Goal: Find specific page/section: Find specific page/section

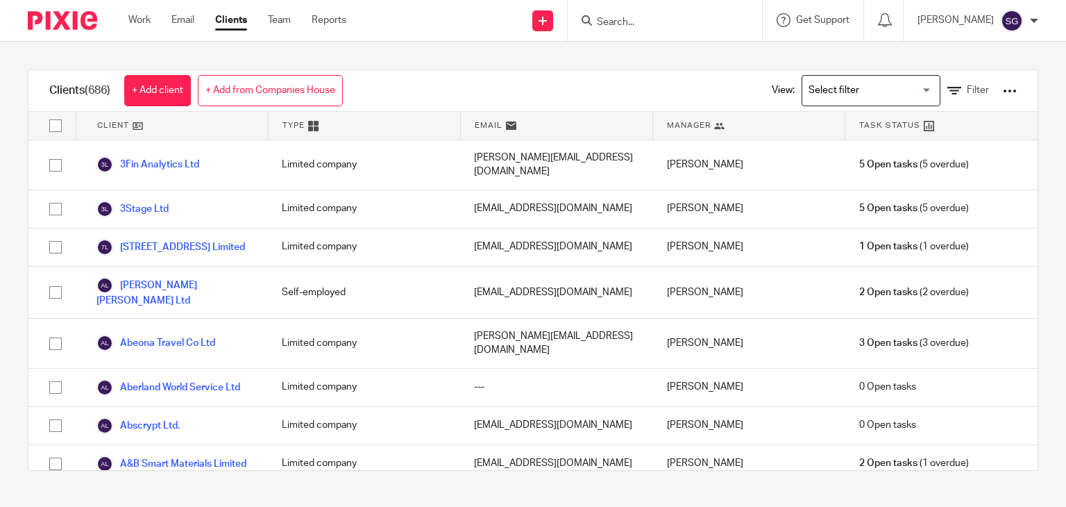
click at [614, 24] on input "Search" at bounding box center [658, 23] width 125 height 12
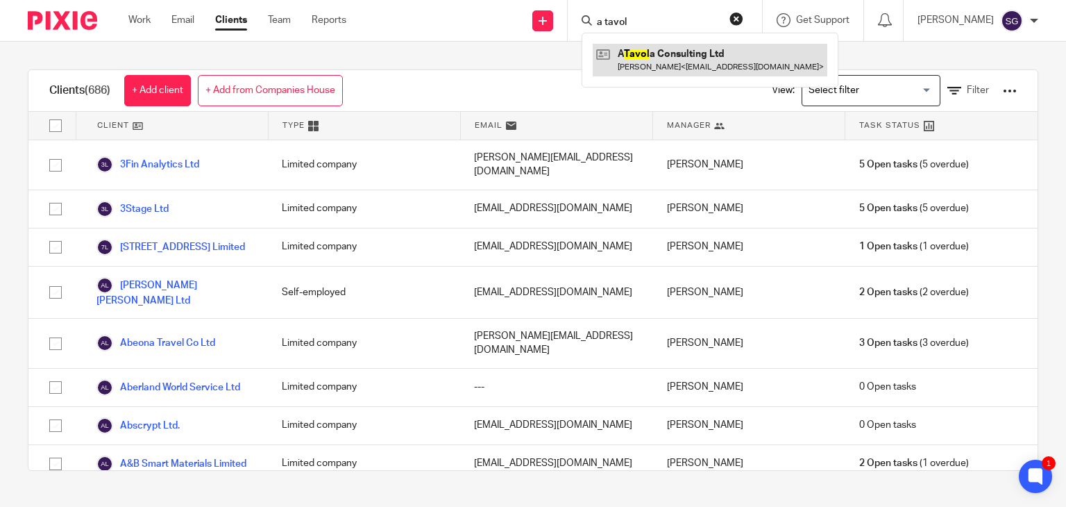
type input "a tavol"
click at [655, 49] on link at bounding box center [710, 60] width 235 height 32
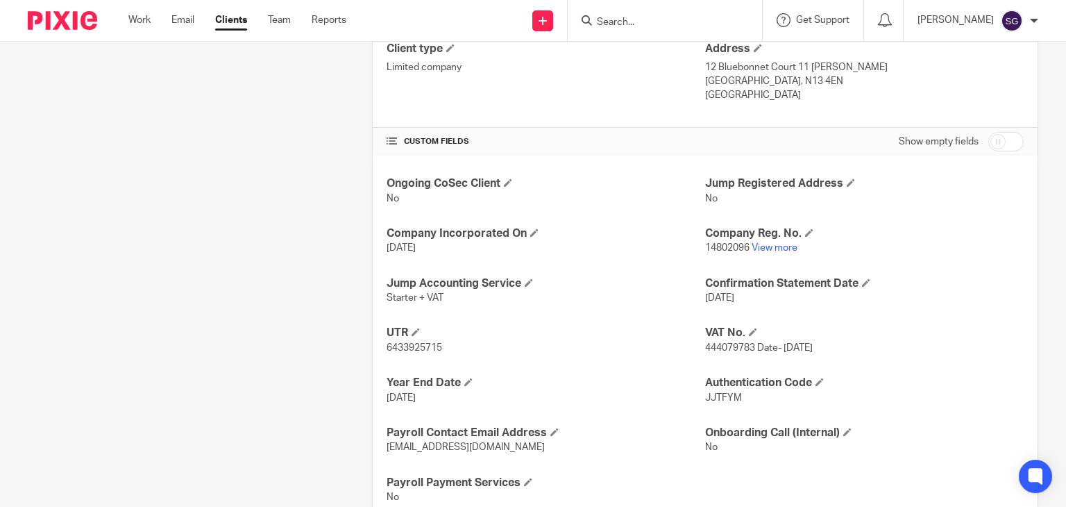
scroll to position [417, 0]
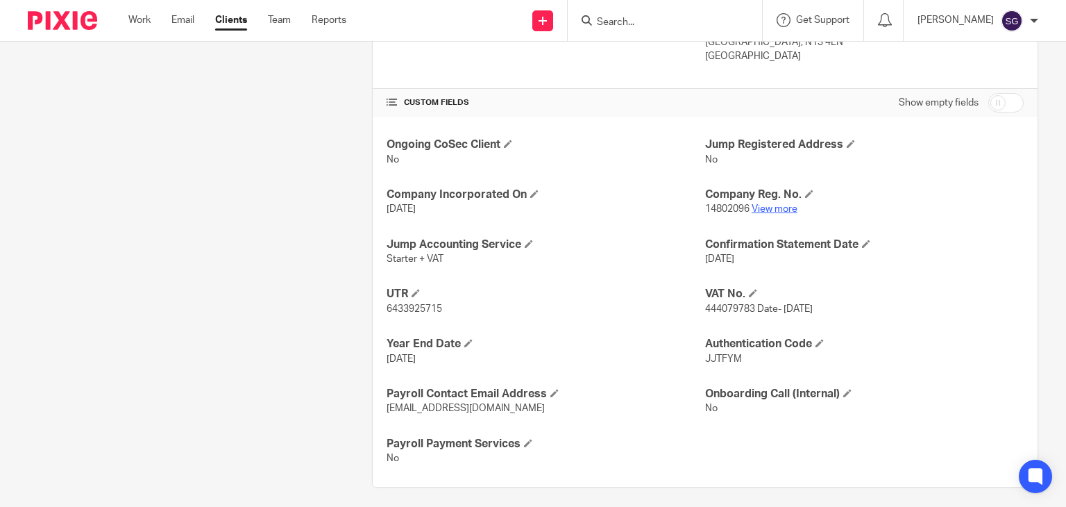
click at [778, 209] on link "View more" at bounding box center [775, 209] width 46 height 10
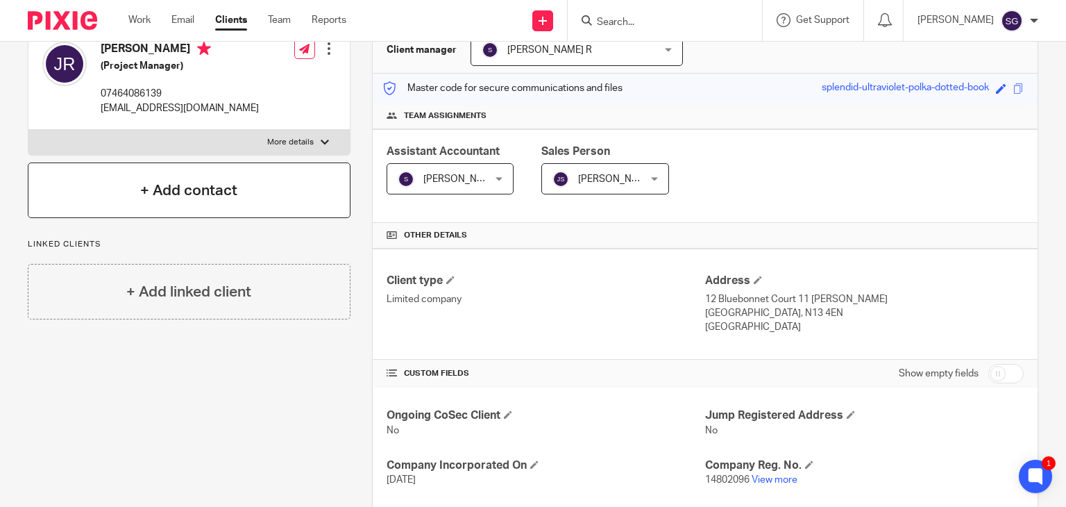
scroll to position [0, 0]
